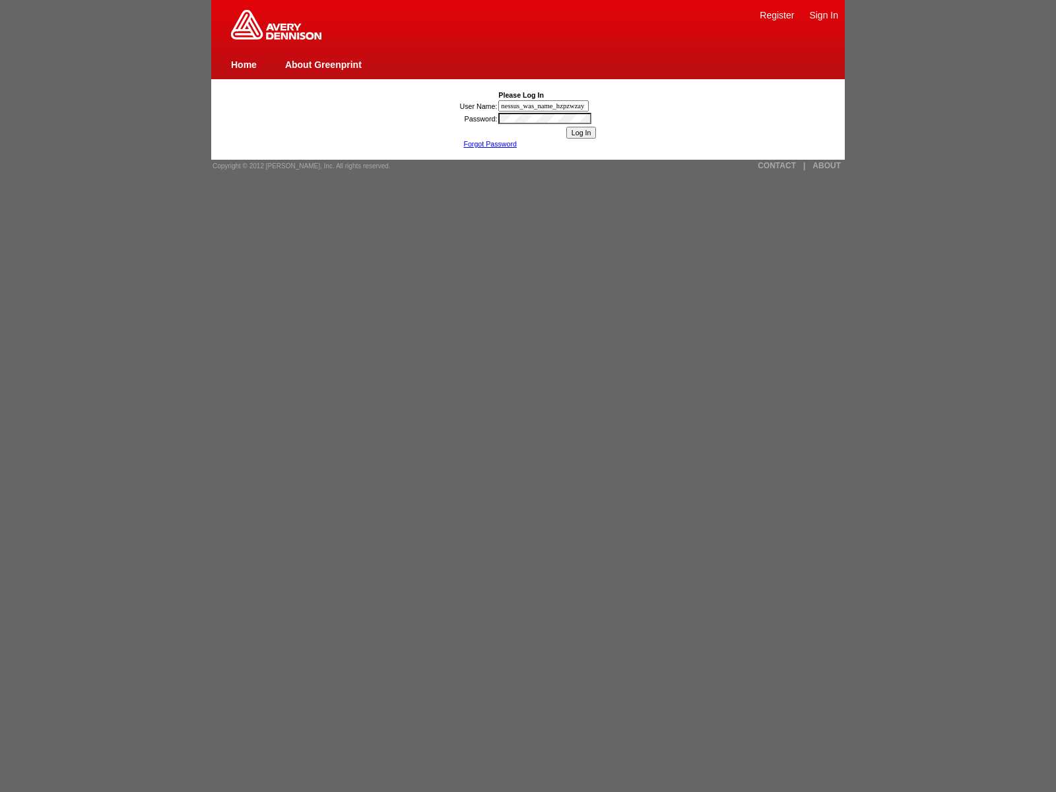
type input "nessus_was_name_hzpzwzay"
type input "nessus_was_name_wkdtbhtl"
click at [581, 133] on input "Log In" at bounding box center [581, 133] width 30 height 12
click at [276, 37] on img at bounding box center [276, 25] width 90 height 30
